Goal: Task Accomplishment & Management: Use online tool/utility

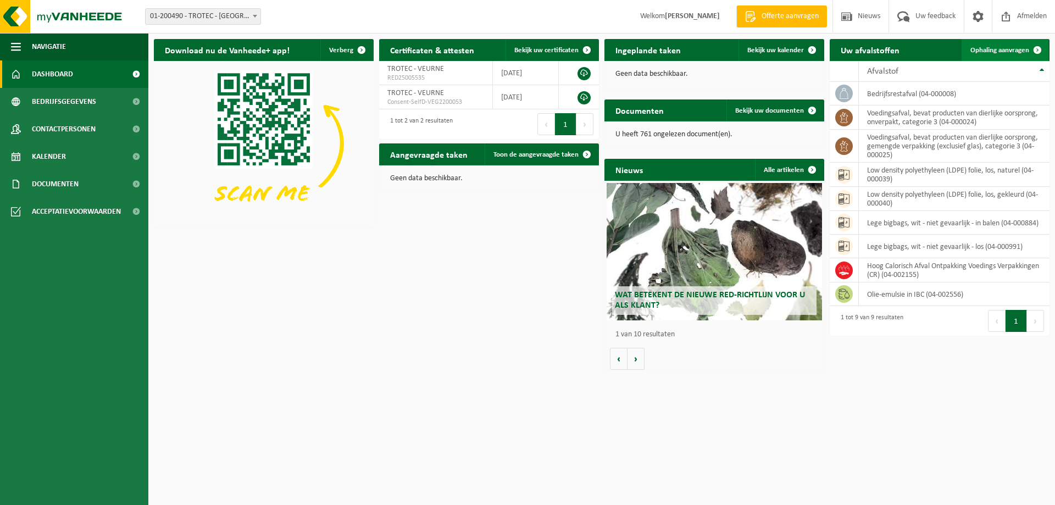
drag, startPoint x: 1012, startPoint y: 47, endPoint x: 997, endPoint y: 59, distance: 18.4
click at [1012, 47] on span "Ophaling aanvragen" at bounding box center [999, 50] width 59 height 7
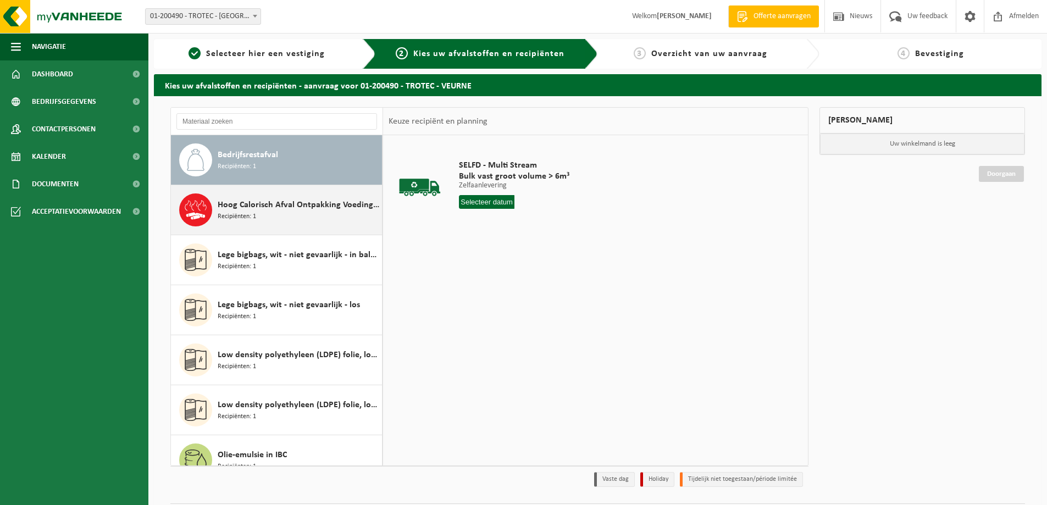
click at [259, 210] on span "Hoog Calorisch Afval Ontpakking Voedings Verpakkingen (CR)" at bounding box center [299, 204] width 162 height 13
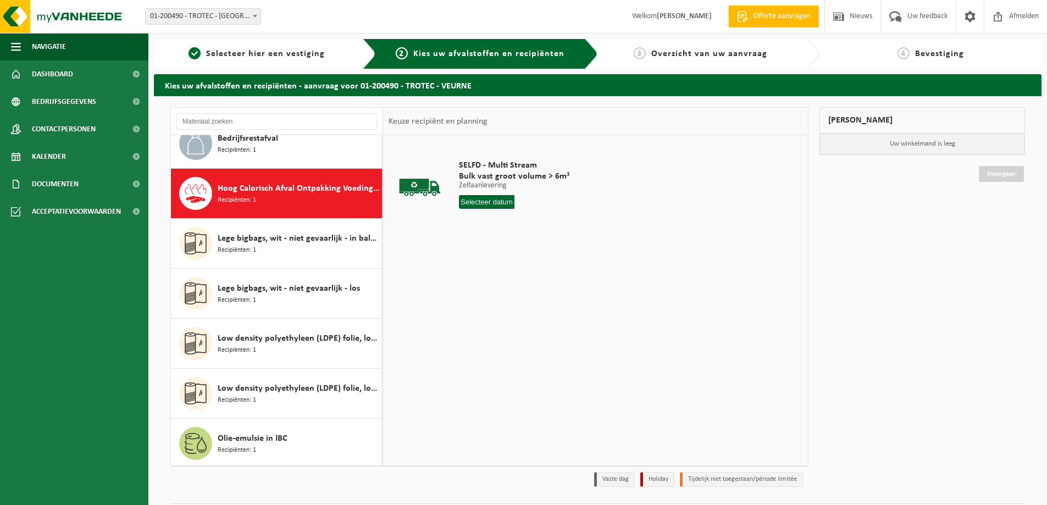
scroll to position [50, 0]
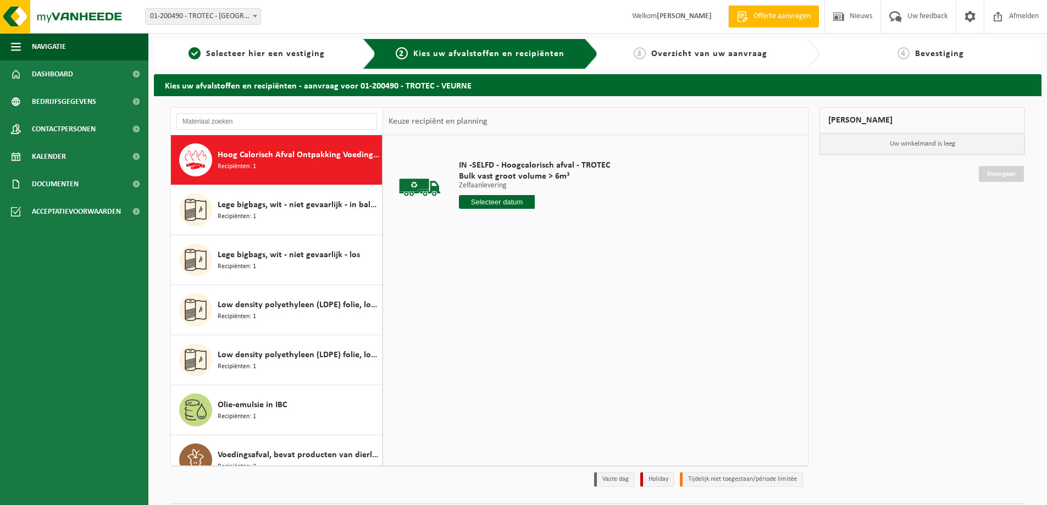
click at [492, 196] on input "text" at bounding box center [497, 202] width 76 height 14
click at [532, 334] on div "28" at bounding box center [527, 335] width 19 height 18
type input "Van 2025-08-28"
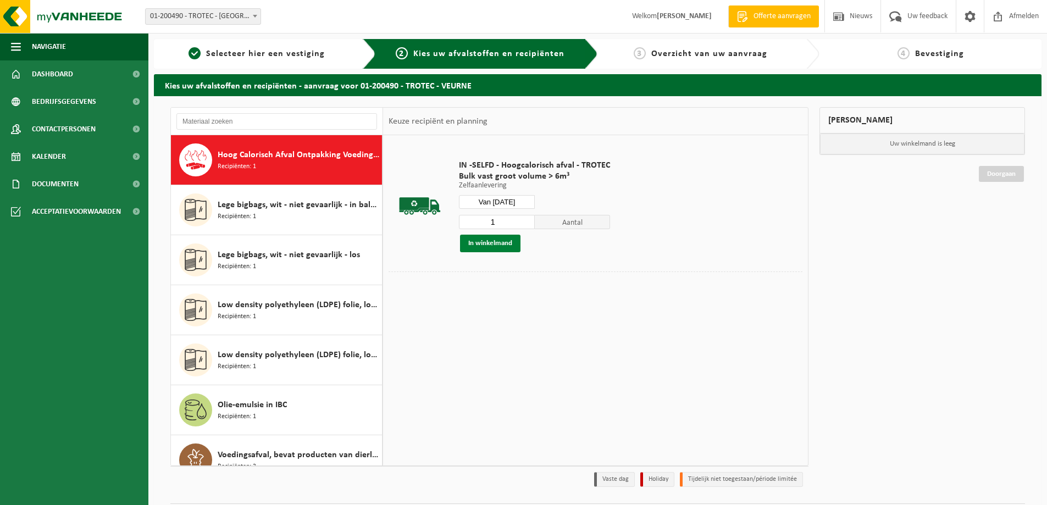
click at [484, 240] on button "In winkelmand" at bounding box center [490, 244] width 60 height 18
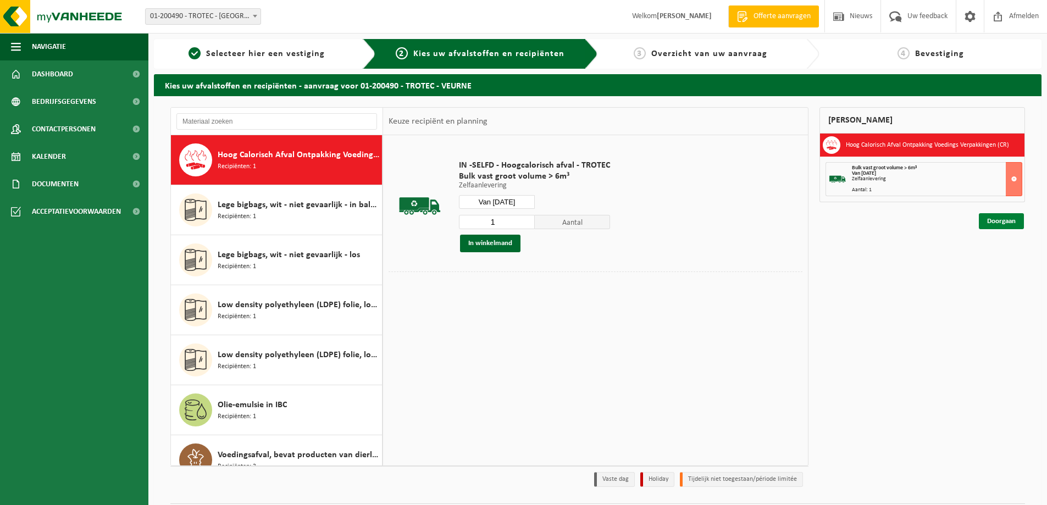
click at [1002, 220] on link "Doorgaan" at bounding box center [1001, 221] width 45 height 16
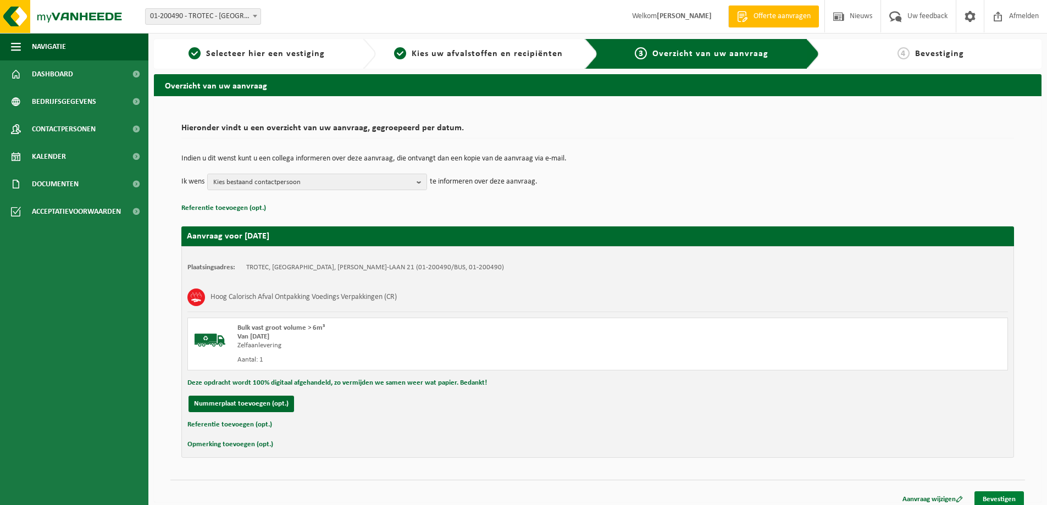
click at [1004, 496] on link "Bevestigen" at bounding box center [998, 499] width 49 height 16
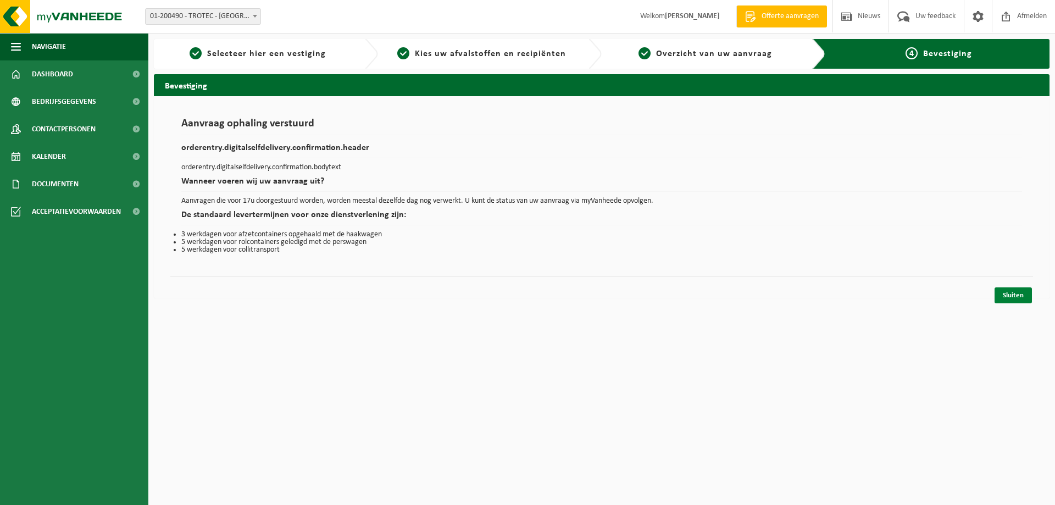
click at [1005, 293] on link "Sluiten" at bounding box center [1013, 295] width 37 height 16
